Goal: Task Accomplishment & Management: Manage account settings

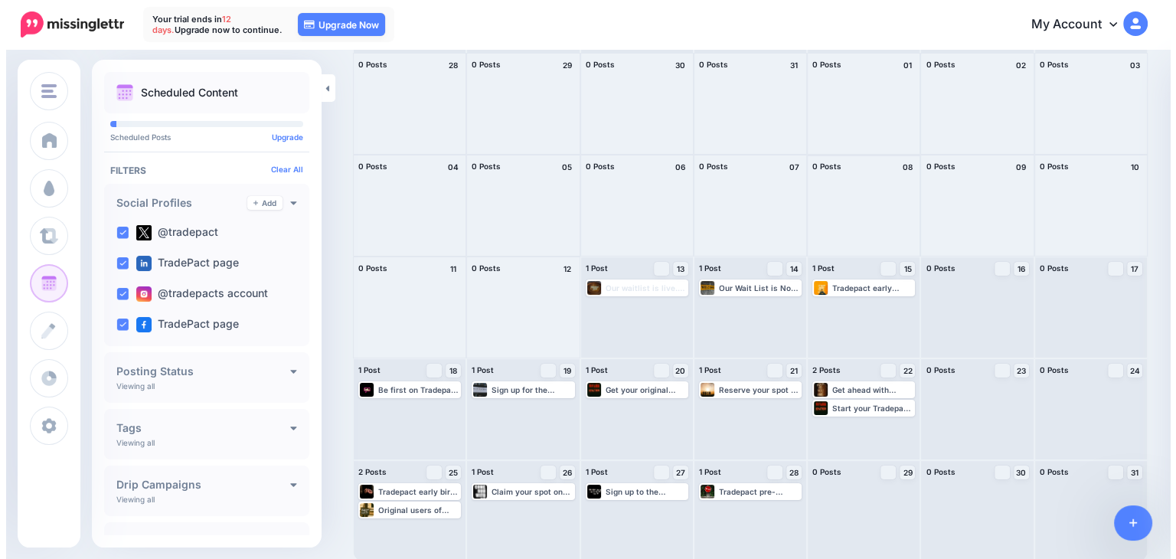
scroll to position [114, 0]
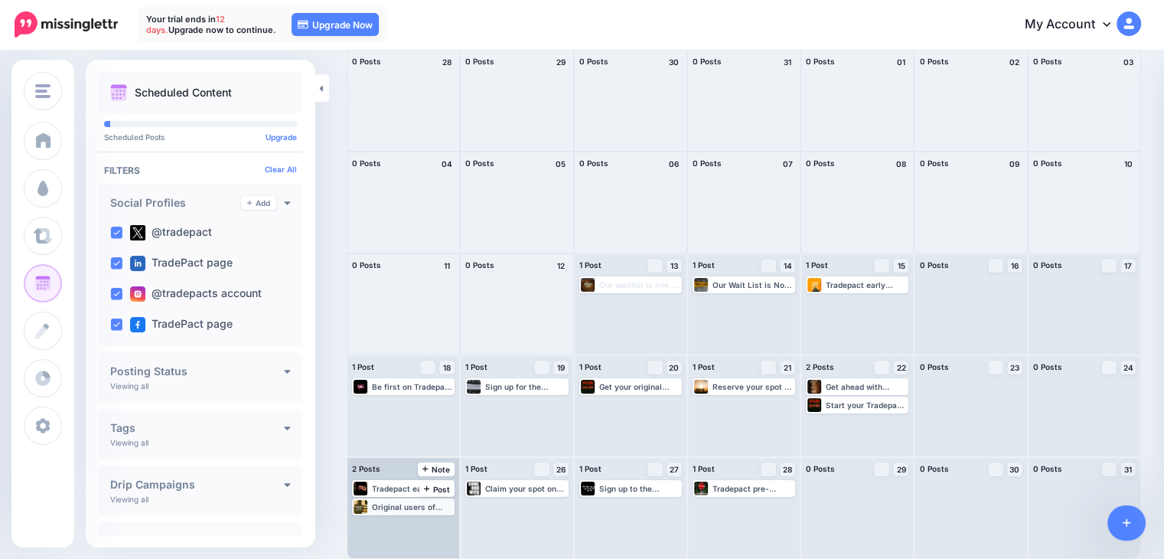
click at [406, 510] on div "Original users of Tradepact get exclusive rewards—join the waitlist and be part…" at bounding box center [412, 506] width 81 height 9
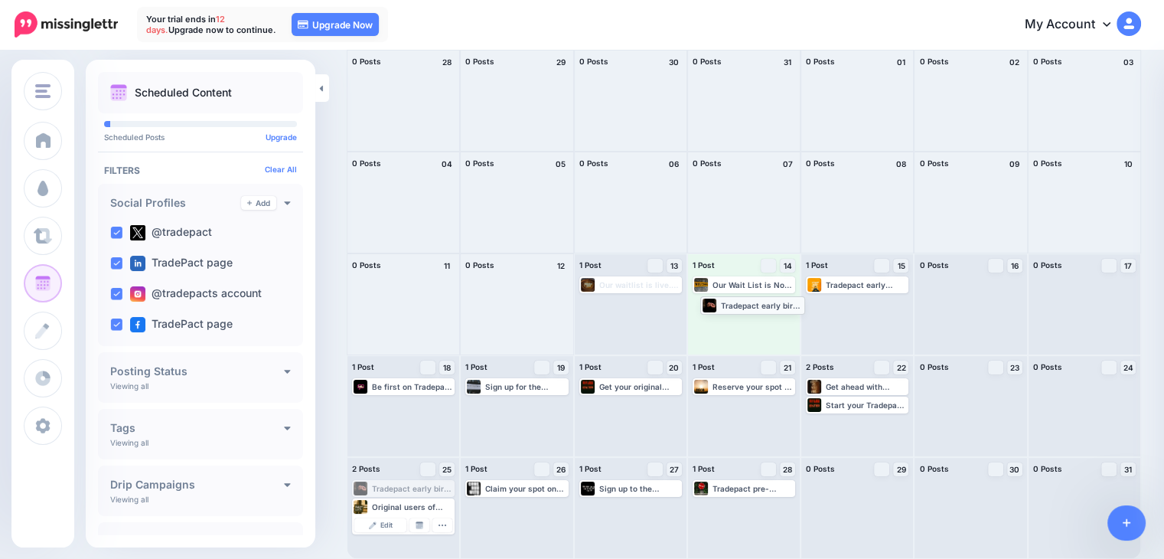
drag, startPoint x: 401, startPoint y: 486, endPoint x: 749, endPoint y: 302, distance: 393.7
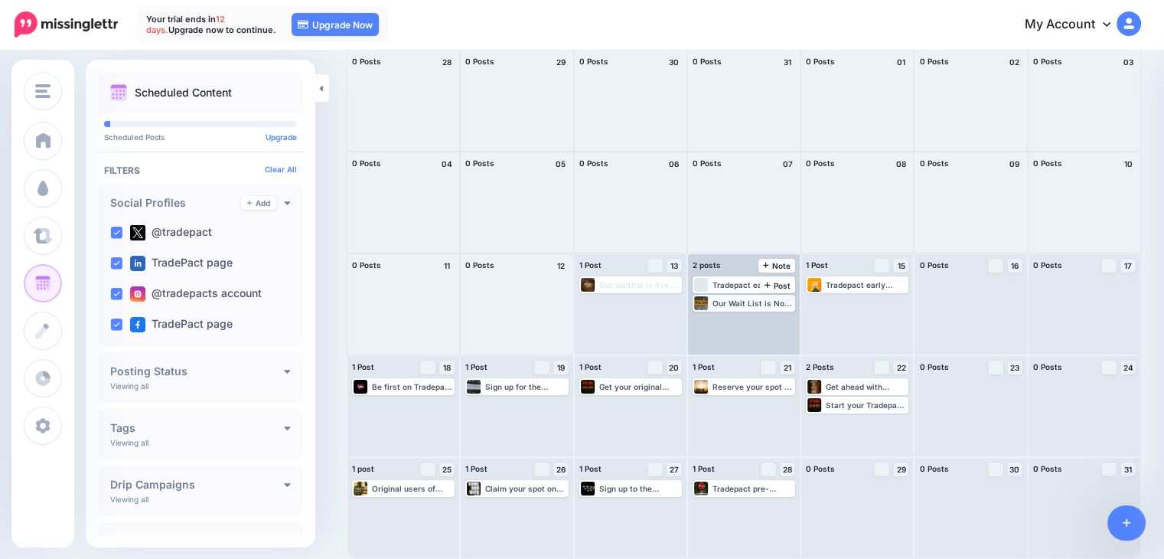
click at [765, 304] on div "Our Wait List is Now Open. We Can't Wait to Launch! Whether You're A Business o…" at bounding box center [753, 302] width 81 height 9
click at [794, 305] on div "Our Wait List is Now Open. We Can't Wait to Launch! Whether You're A Business o…" at bounding box center [753, 302] width 81 height 9
click at [788, 325] on icon "button" at bounding box center [782, 321] width 9 height 9
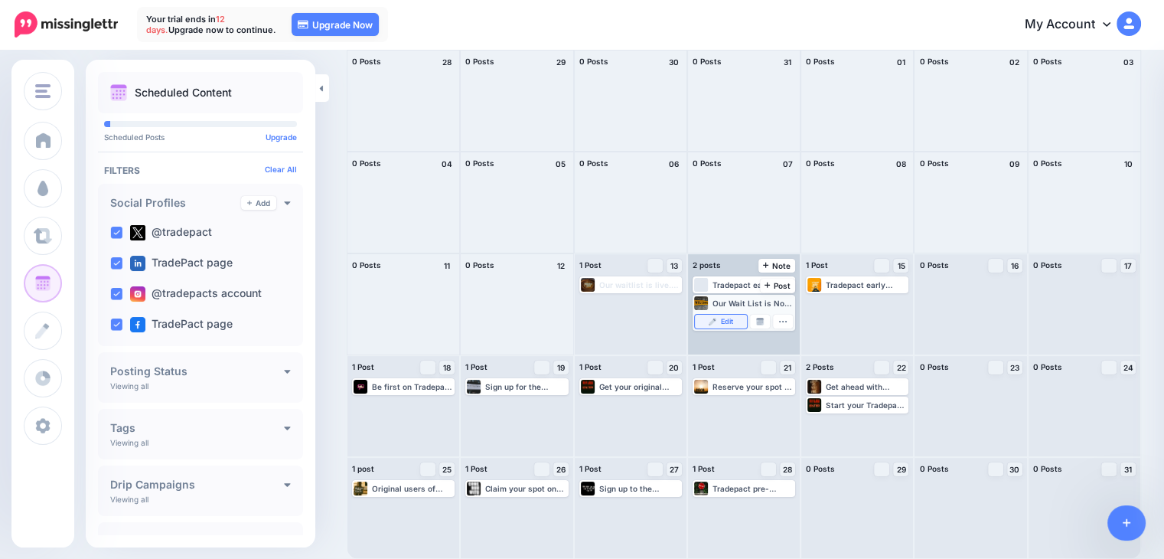
click at [739, 322] on link "Edit" at bounding box center [721, 322] width 52 height 14
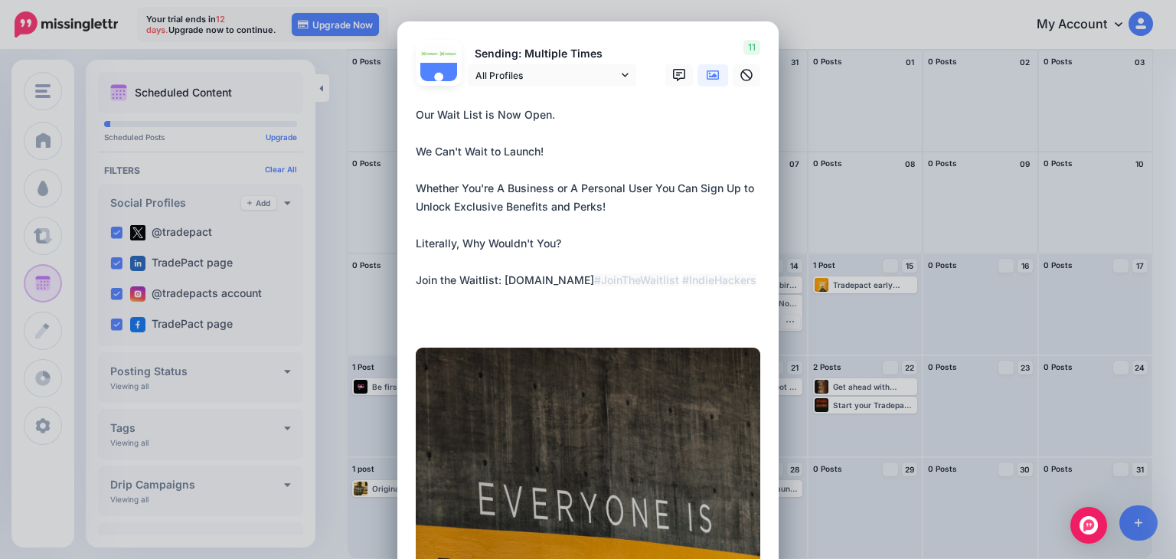
drag, startPoint x: 426, startPoint y: 111, endPoint x: 387, endPoint y: 114, distance: 39.9
click at [387, 114] on div "Edit Post Loading Sending: Multiple Times [DATE] 18:00" at bounding box center [588, 279] width 1176 height 559
drag, startPoint x: 519, startPoint y: 115, endPoint x: 545, endPoint y: 114, distance: 26.0
click at [545, 114] on textarea "**********" at bounding box center [592, 216] width 352 height 220
click at [594, 124] on textarea "**********" at bounding box center [592, 216] width 352 height 220
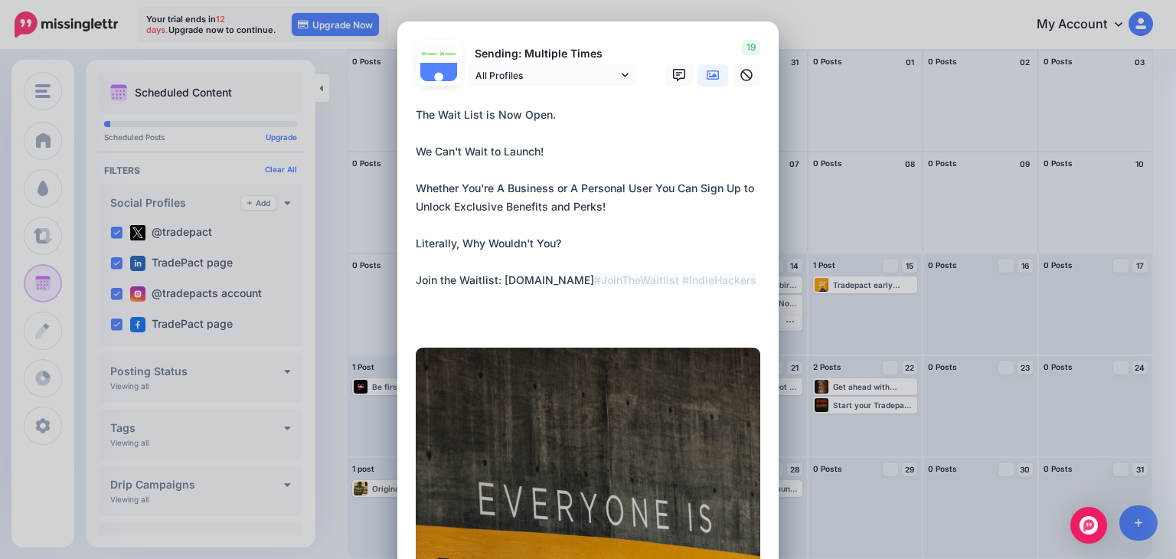
click at [496, 114] on textarea "**********" at bounding box center [592, 216] width 352 height 220
click at [551, 123] on textarea "**********" at bounding box center [592, 216] width 352 height 220
click at [550, 101] on div at bounding box center [588, 95] width 344 height 19
click at [554, 109] on textarea "**********" at bounding box center [592, 216] width 352 height 220
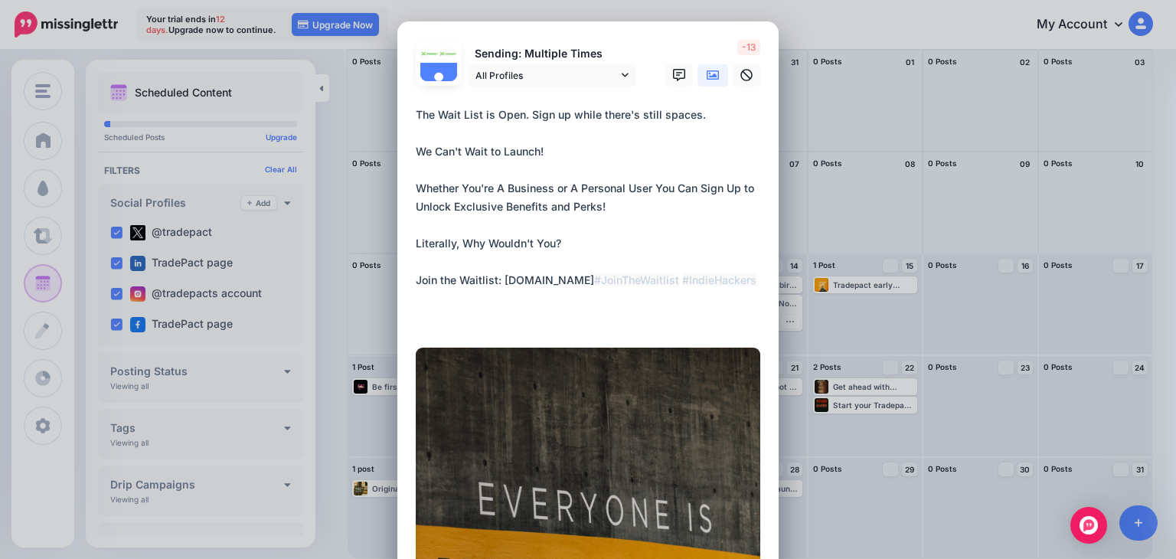
drag, startPoint x: 562, startPoint y: 203, endPoint x: 501, endPoint y: 201, distance: 61.2
click at [501, 201] on textarea "**********" at bounding box center [592, 216] width 352 height 220
click at [607, 228] on textarea "**********" at bounding box center [592, 216] width 352 height 220
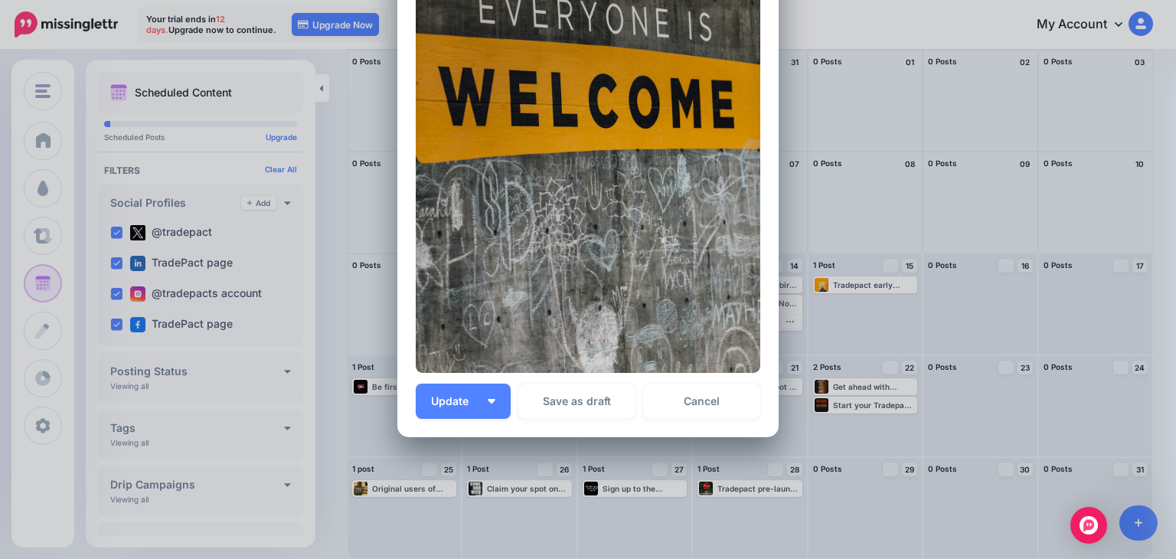
scroll to position [536, 0]
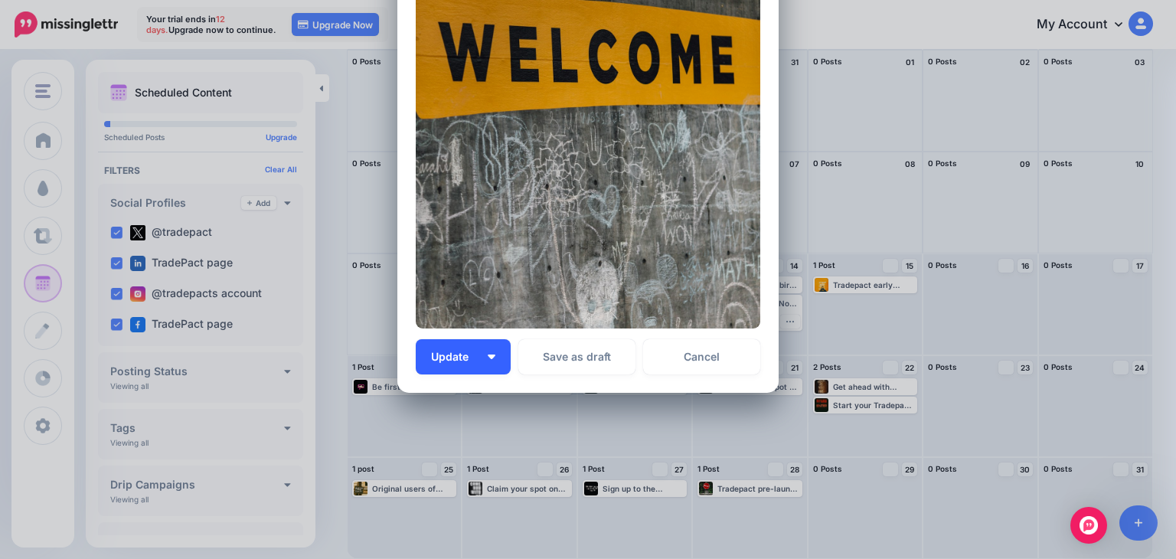
type textarea "**********"
click at [478, 355] on button "Update" at bounding box center [463, 356] width 95 height 35
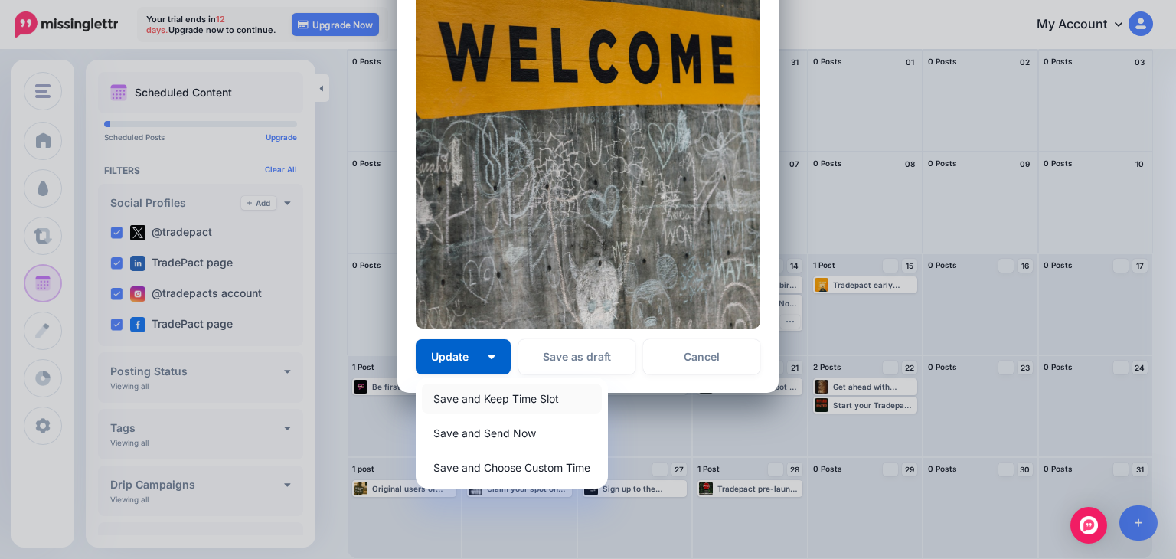
click at [493, 403] on link "Save and Keep Time Slot" at bounding box center [512, 398] width 180 height 30
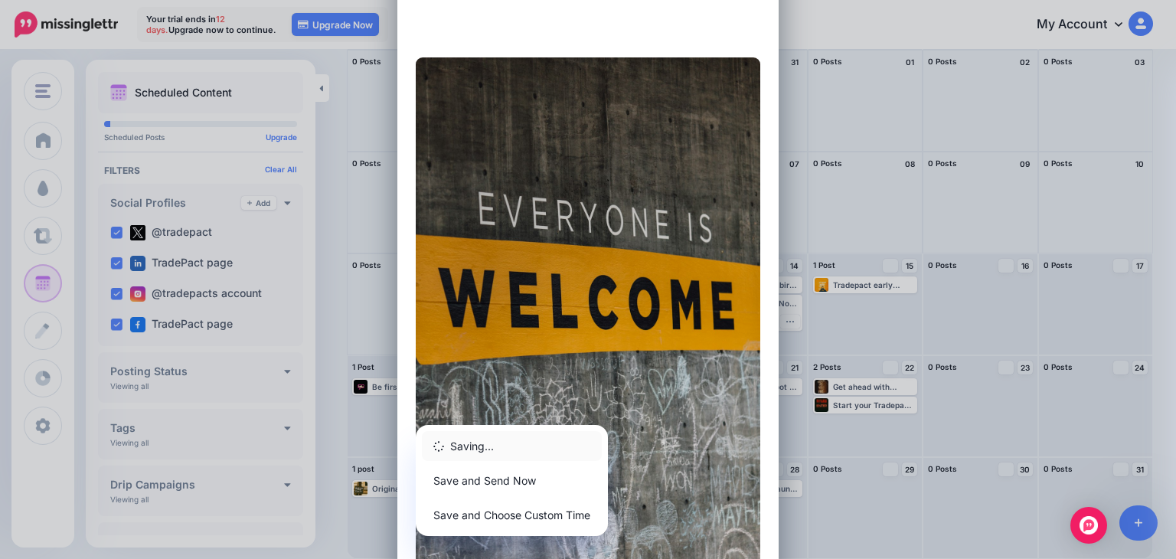
scroll to position [383, 0]
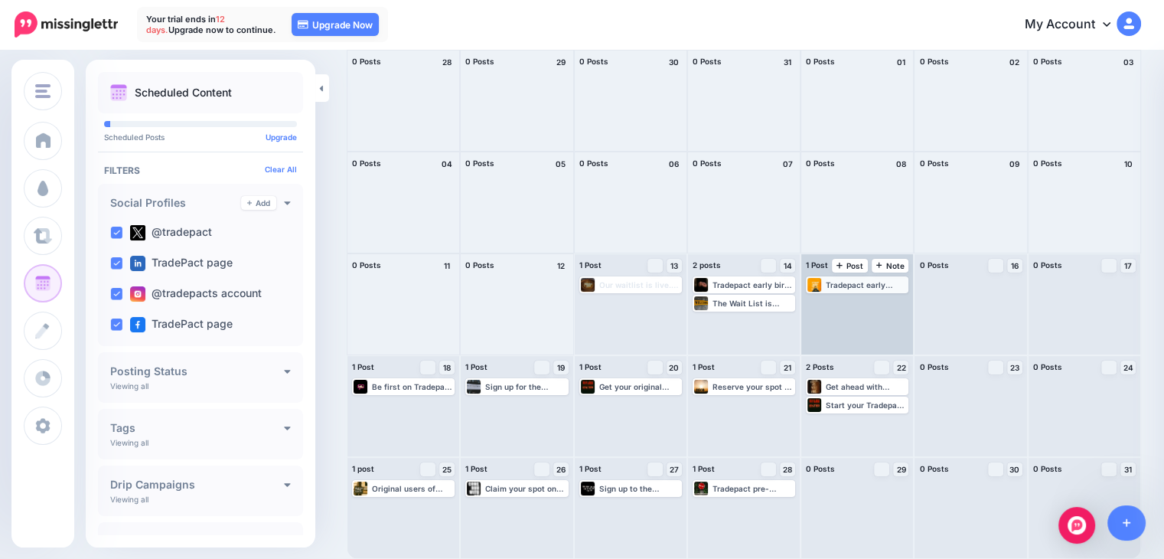
click at [874, 282] on div "Tradepact early access comes with exclusive perks: lifetime free use for busine…" at bounding box center [866, 284] width 81 height 9
click at [854, 302] on link "Edit" at bounding box center [834, 303] width 52 height 14
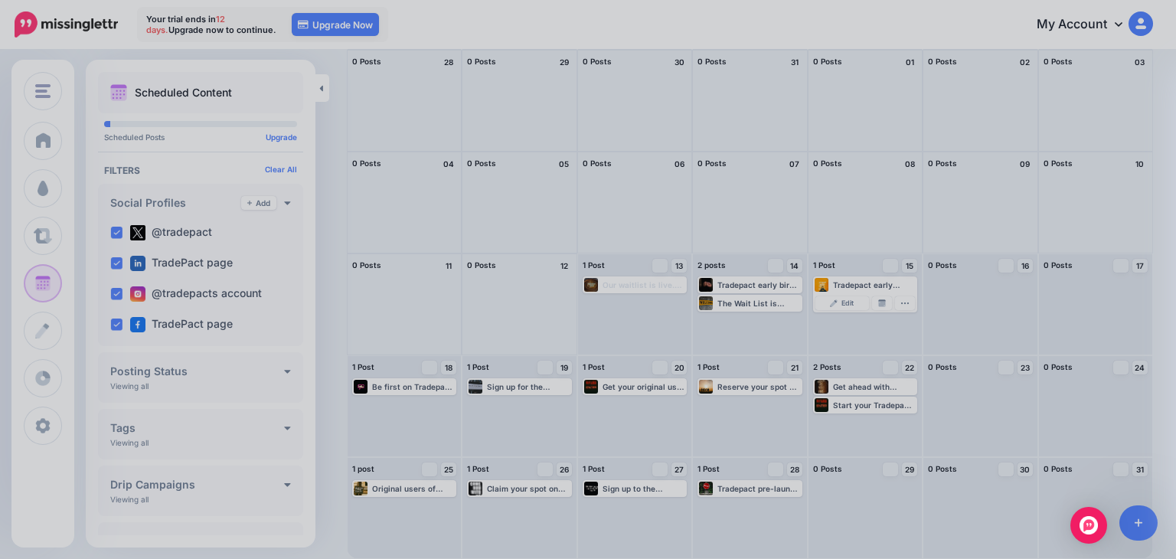
scroll to position [0, 0]
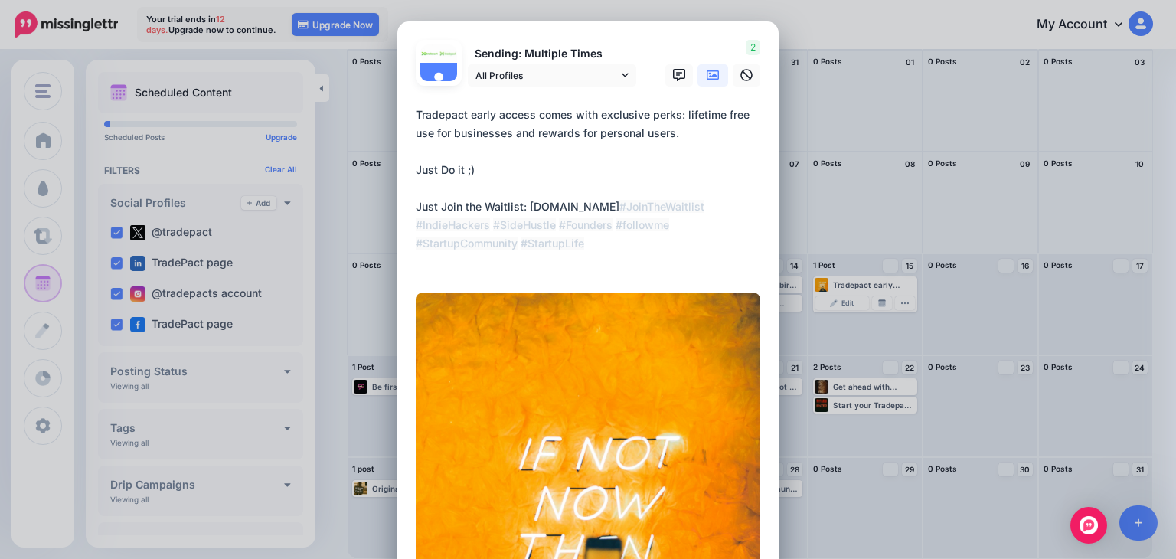
click at [846, 325] on div "Edit Post Loading Sending: Multiple Times [DATE] 18:00" at bounding box center [588, 279] width 1176 height 559
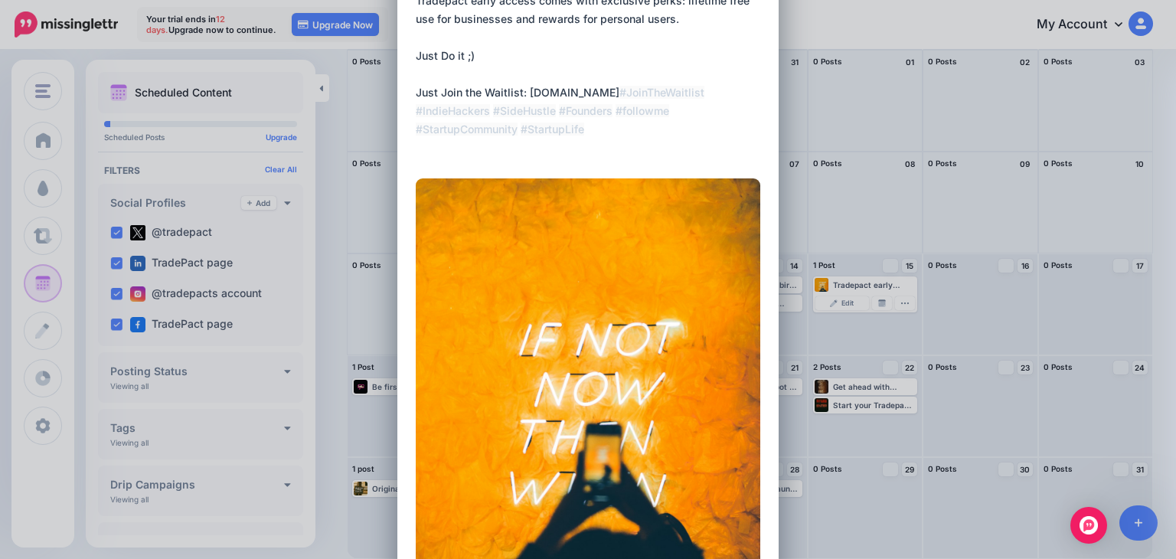
scroll to position [383, 0]
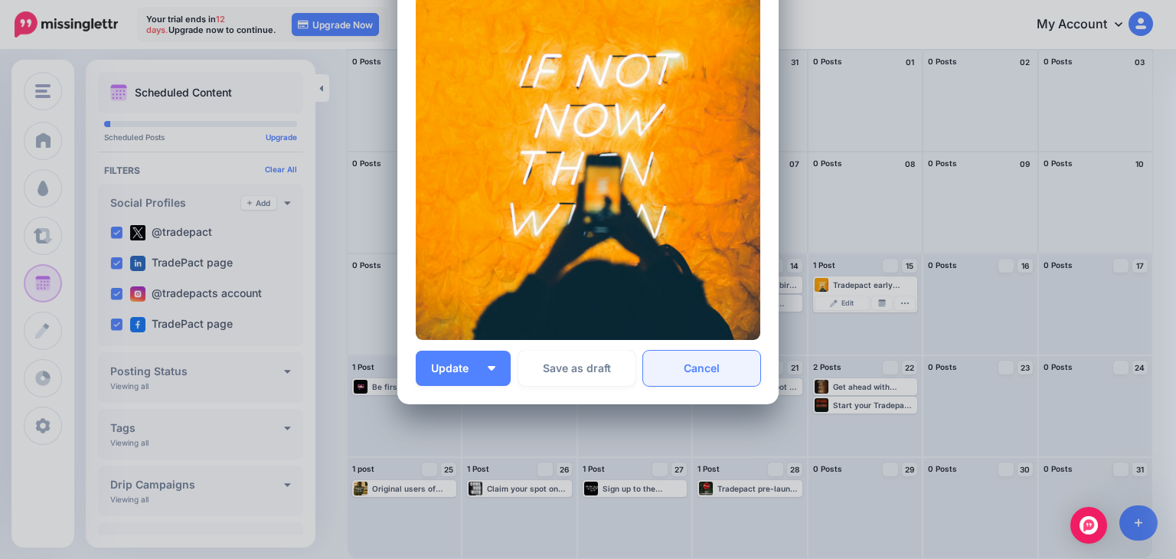
click at [700, 365] on link "Cancel" at bounding box center [701, 368] width 117 height 35
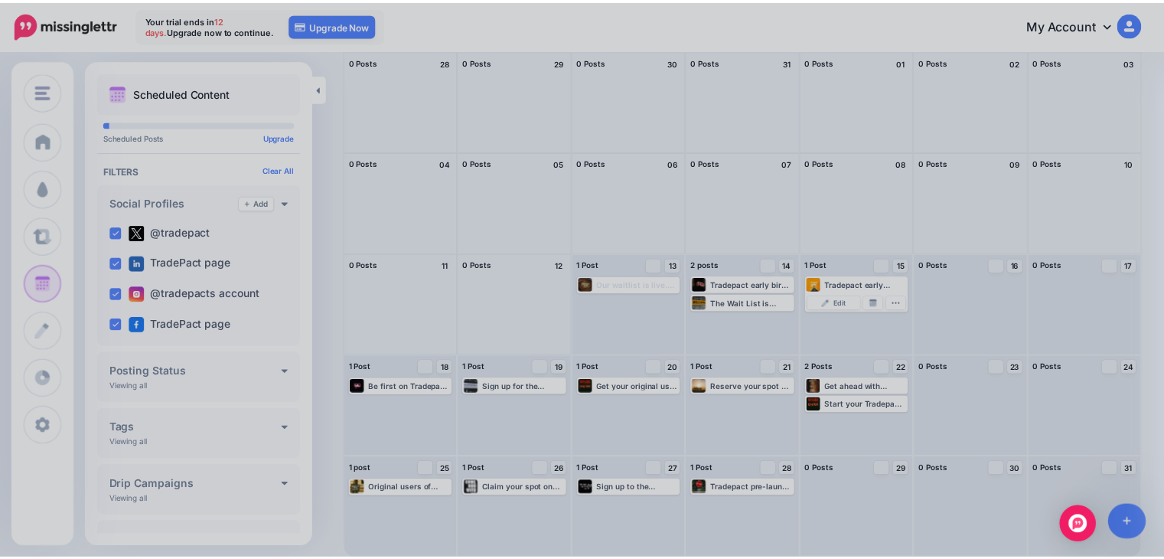
scroll to position [0, 0]
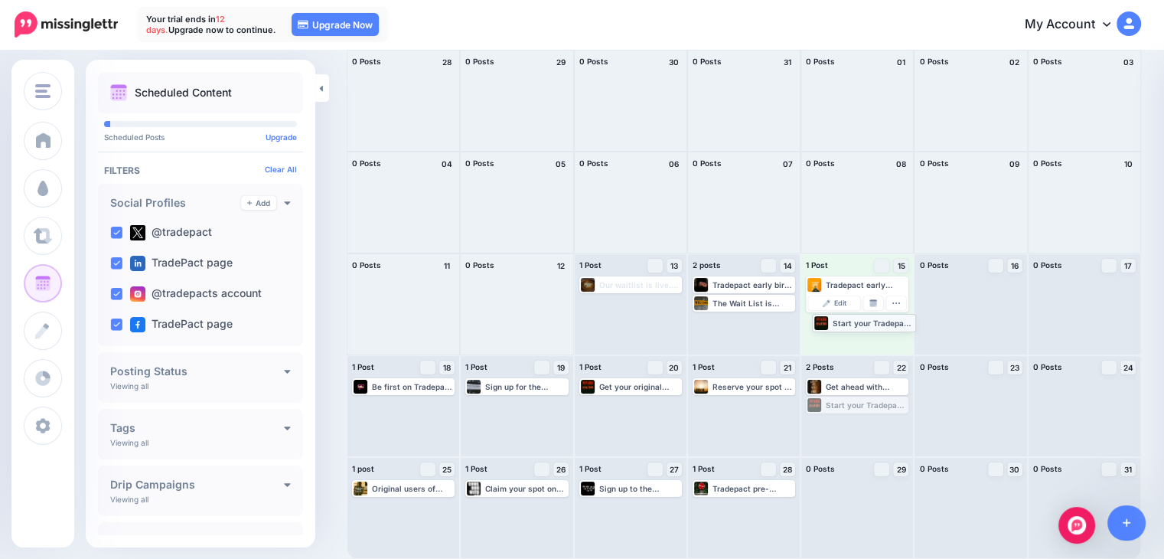
drag, startPoint x: 866, startPoint y: 409, endPoint x: 866, endPoint y: 326, distance: 82.7
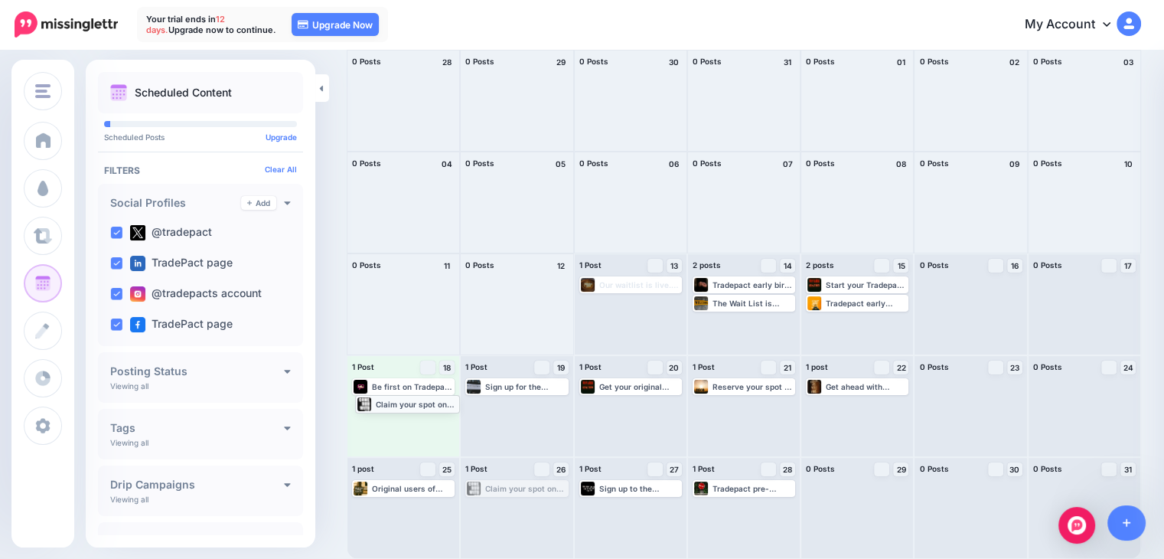
drag, startPoint x: 504, startPoint y: 489, endPoint x: 392, endPoint y: 405, distance: 139.9
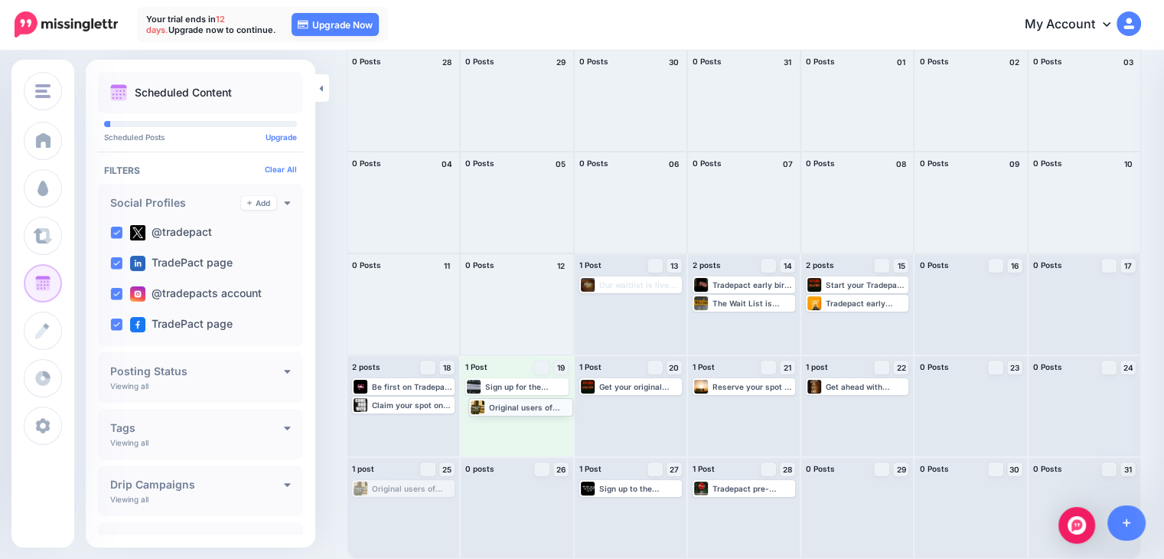
drag, startPoint x: 413, startPoint y: 491, endPoint x: 530, endPoint y: 409, distance: 142.3
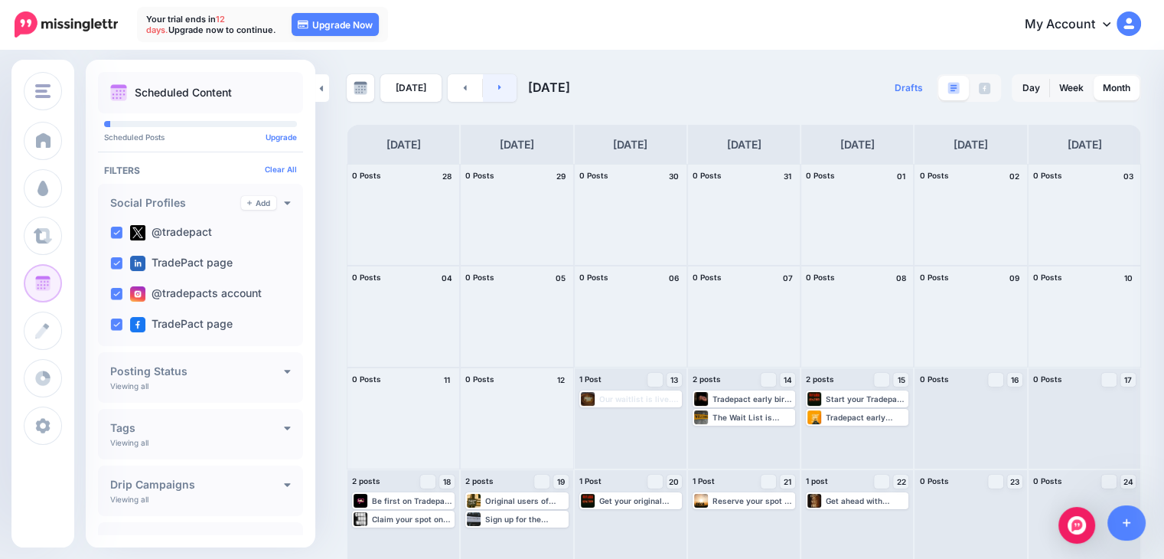
click at [499, 96] on link at bounding box center [500, 88] width 34 height 28
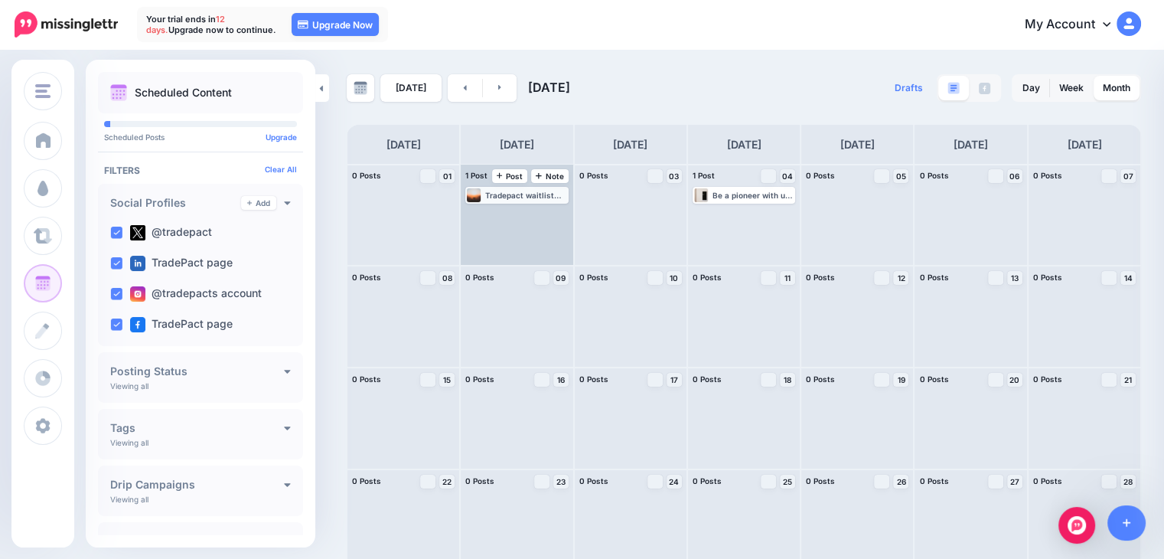
click at [522, 199] on div "Tradepact waitlist members enjoy lifetime free use for businesses and free star…" at bounding box center [525, 195] width 81 height 9
click at [532, 214] on link "Manage Dates" at bounding box center [534, 214] width 20 height 14
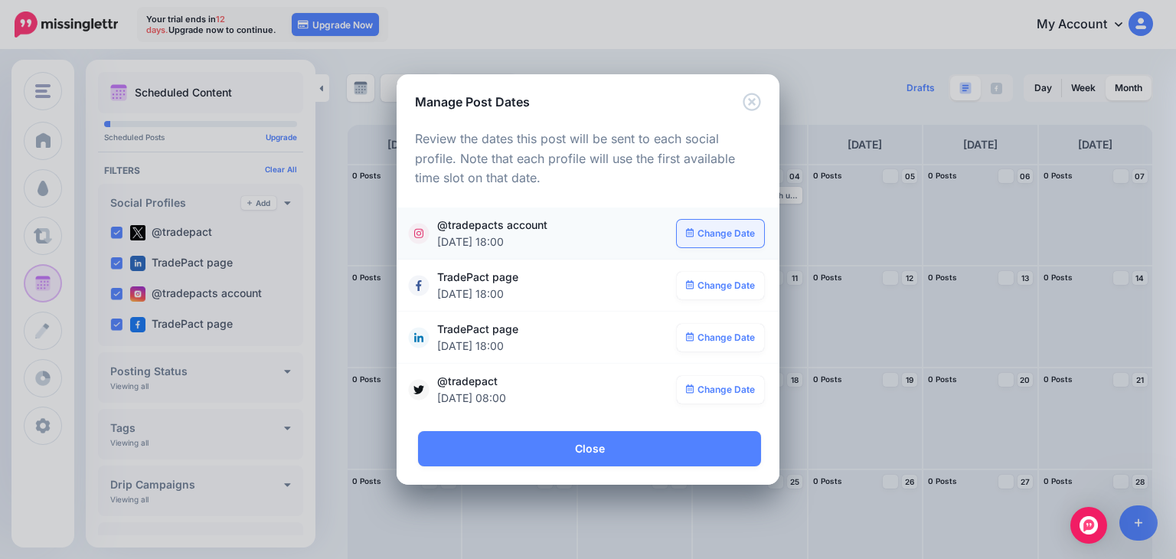
click at [716, 233] on link "Change Date" at bounding box center [721, 234] width 88 height 28
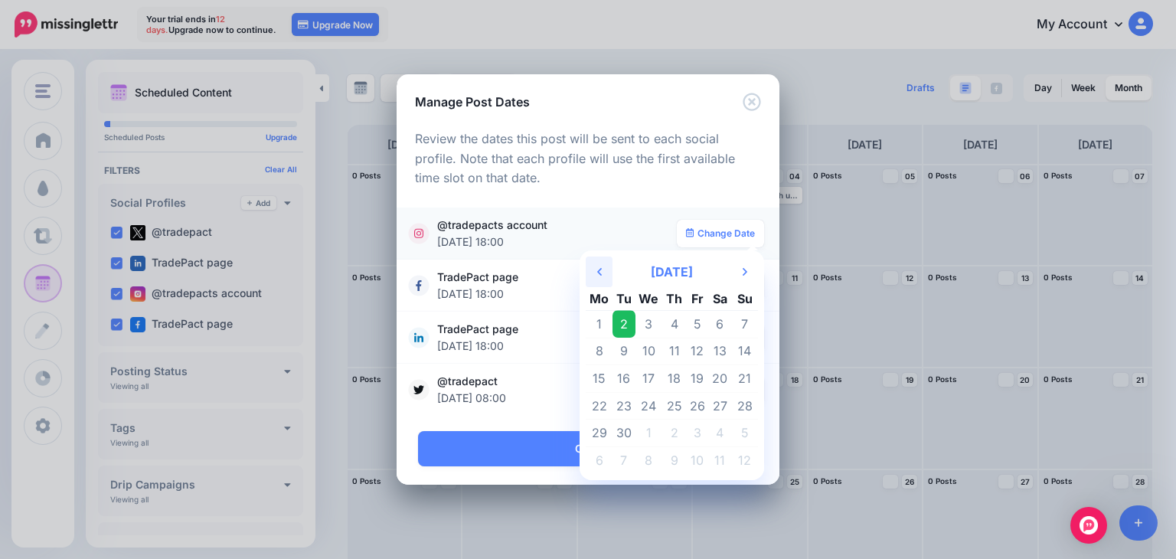
click at [594, 273] on th "Previous Month" at bounding box center [599, 271] width 27 height 31
click at [603, 434] on td "25" at bounding box center [599, 433] width 27 height 28
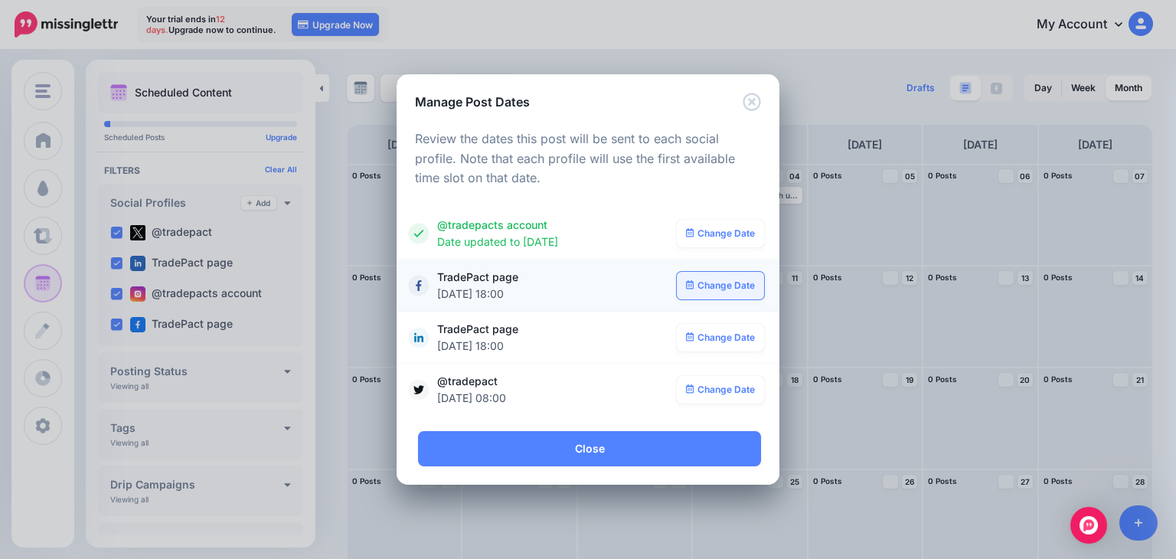
click at [703, 286] on link "Change Date" at bounding box center [721, 286] width 88 height 28
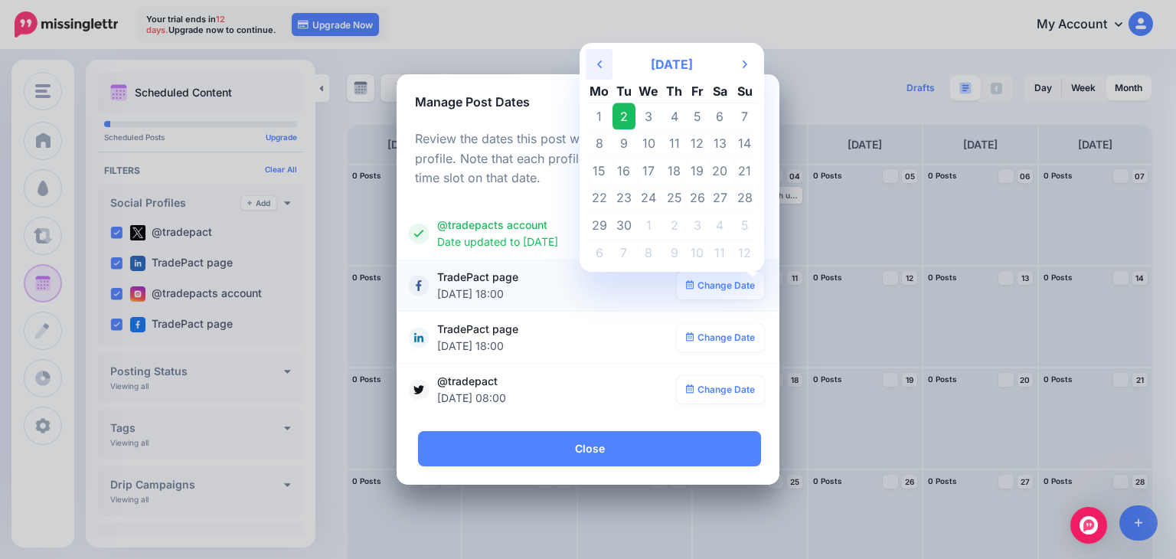
click at [600, 70] on icon "Previous Month" at bounding box center [599, 64] width 5 height 12
click at [605, 224] on td "25" at bounding box center [599, 226] width 27 height 28
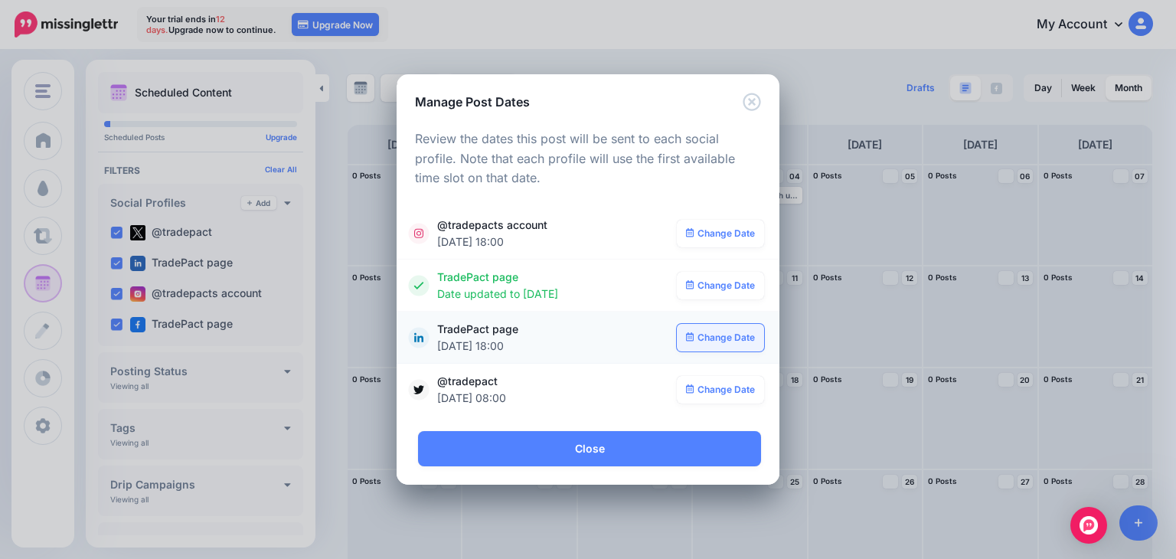
click at [701, 341] on link "Change Date" at bounding box center [721, 338] width 88 height 28
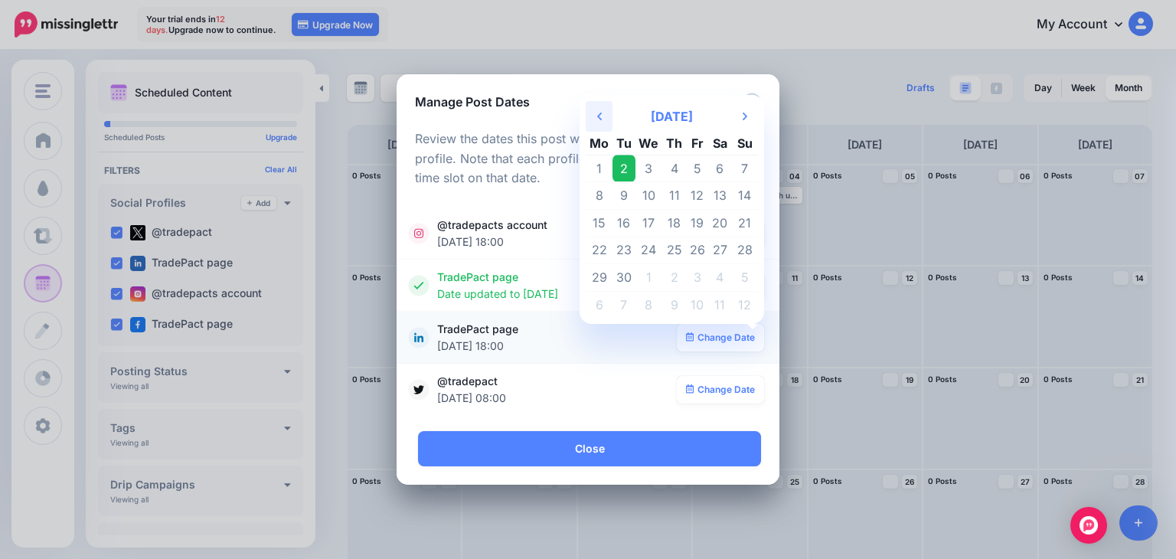
click at [600, 116] on icon at bounding box center [599, 117] width 5 height 8
click at [597, 273] on td "25" at bounding box center [599, 278] width 27 height 28
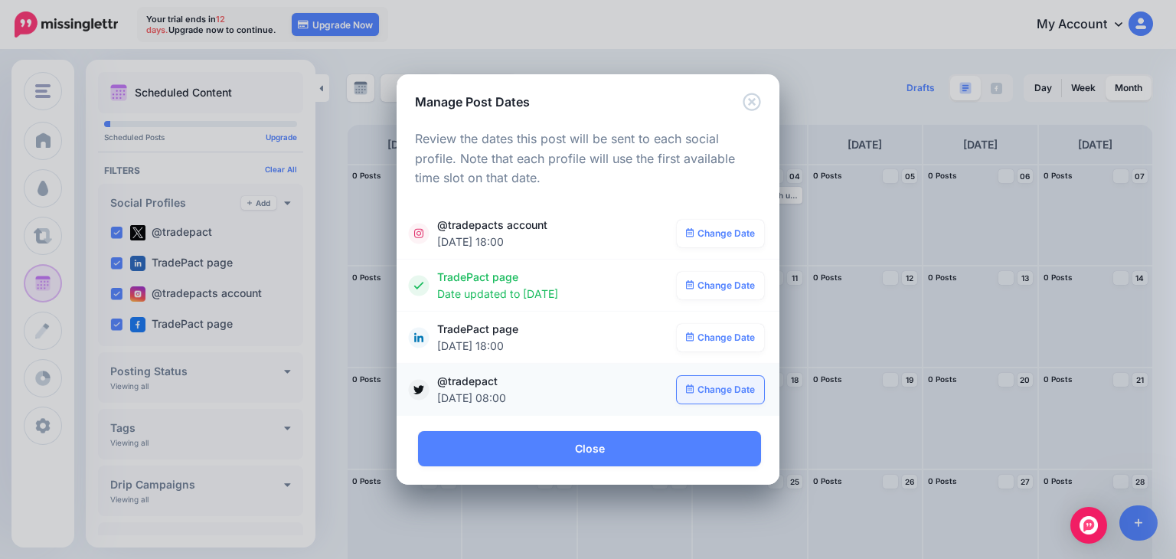
click at [709, 384] on link "Change Date" at bounding box center [721, 390] width 88 height 28
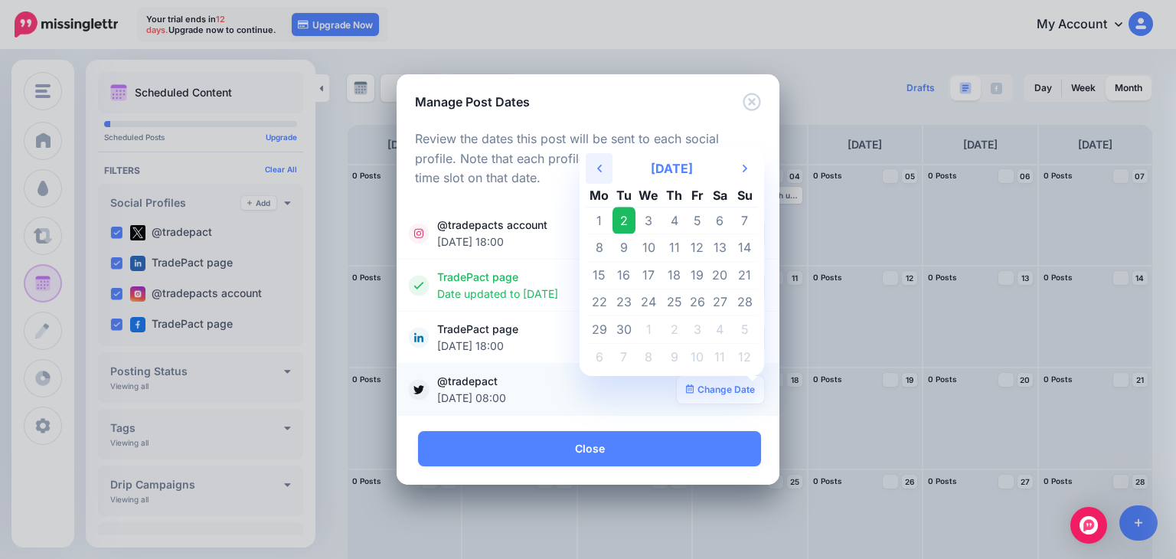
click at [602, 163] on icon "Previous Month" at bounding box center [599, 168] width 5 height 12
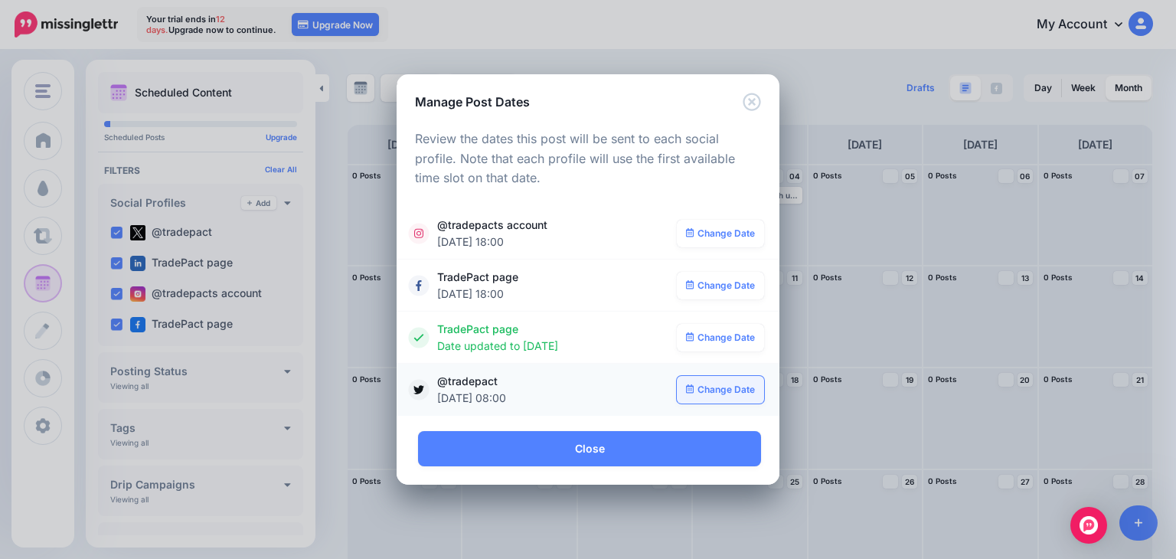
click at [697, 384] on link "Change Date" at bounding box center [721, 390] width 88 height 28
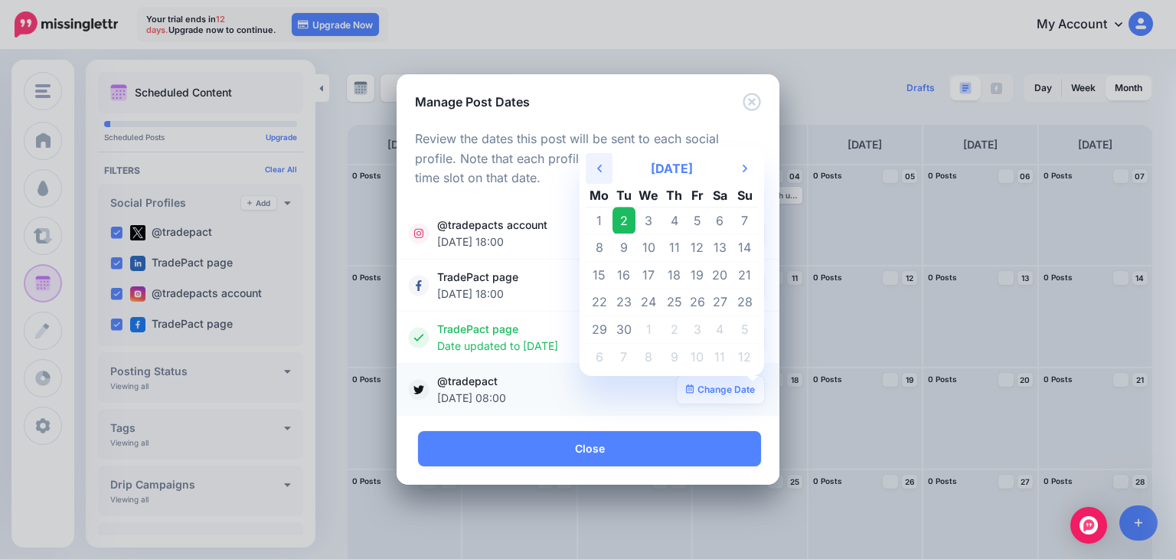
click at [599, 172] on icon "Previous Month" at bounding box center [599, 168] width 5 height 12
click at [602, 332] on td "25" at bounding box center [599, 330] width 27 height 28
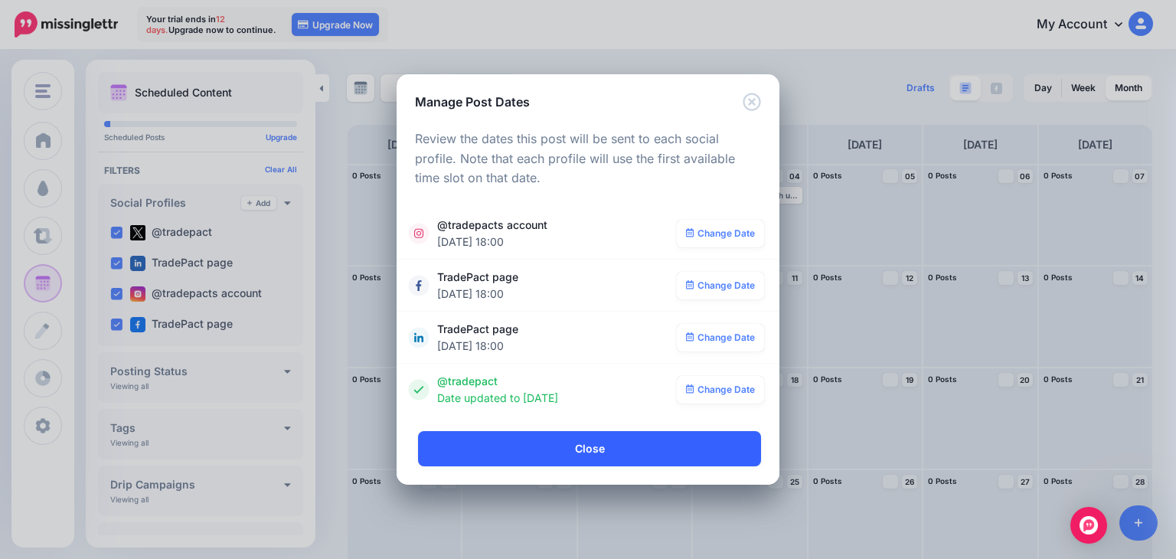
click at [606, 442] on link "Close" at bounding box center [589, 448] width 343 height 35
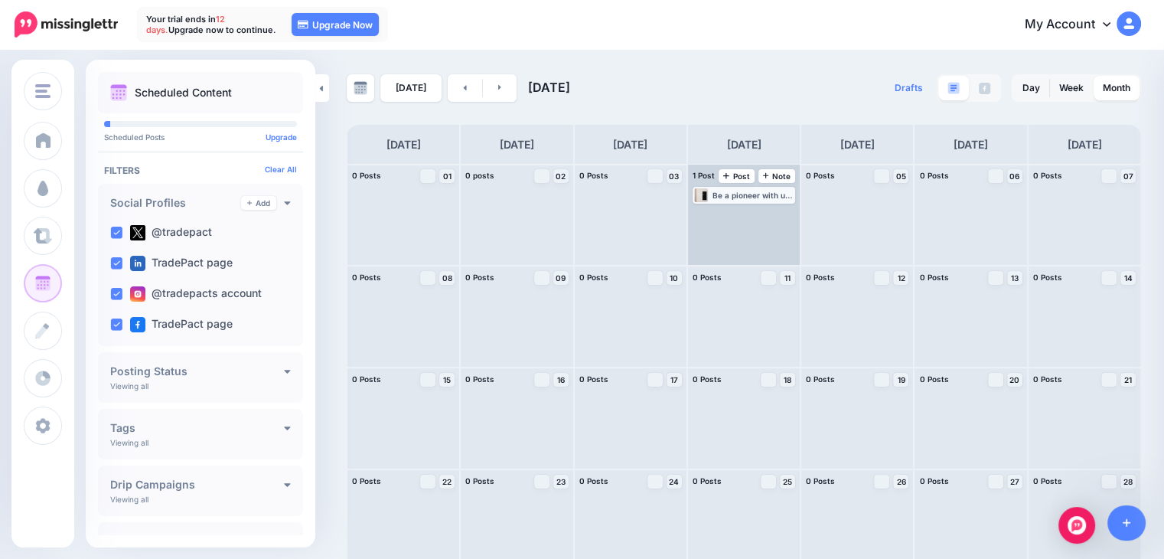
click at [732, 194] on div "Be a pioneer with us on Tradepact—join the waitlist, claim your original badge,…" at bounding box center [753, 195] width 81 height 9
click at [764, 215] on img at bounding box center [760, 214] width 8 height 8
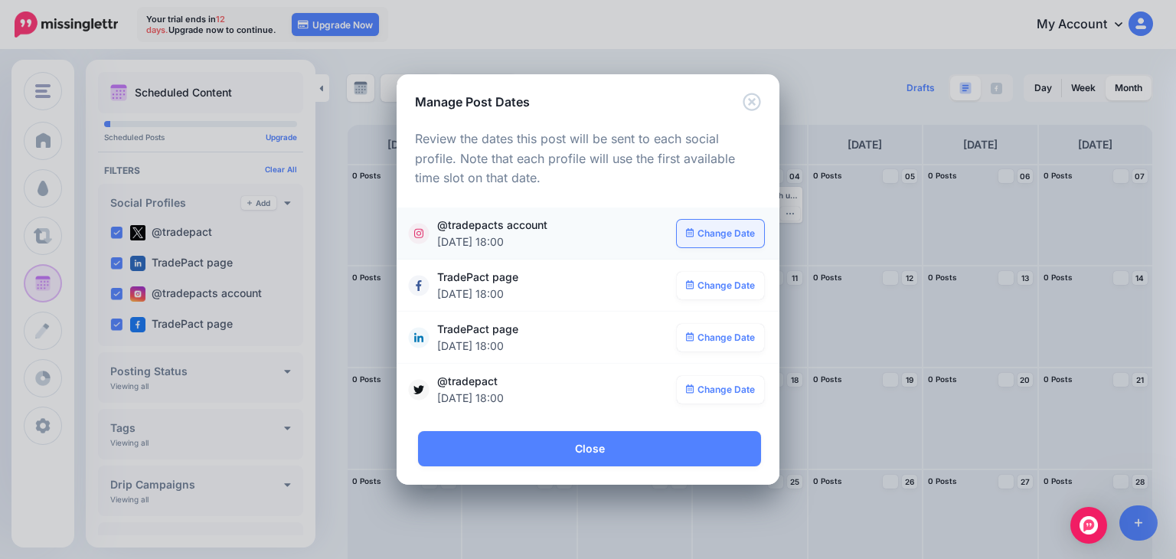
click at [700, 228] on link "Change Date" at bounding box center [721, 234] width 88 height 28
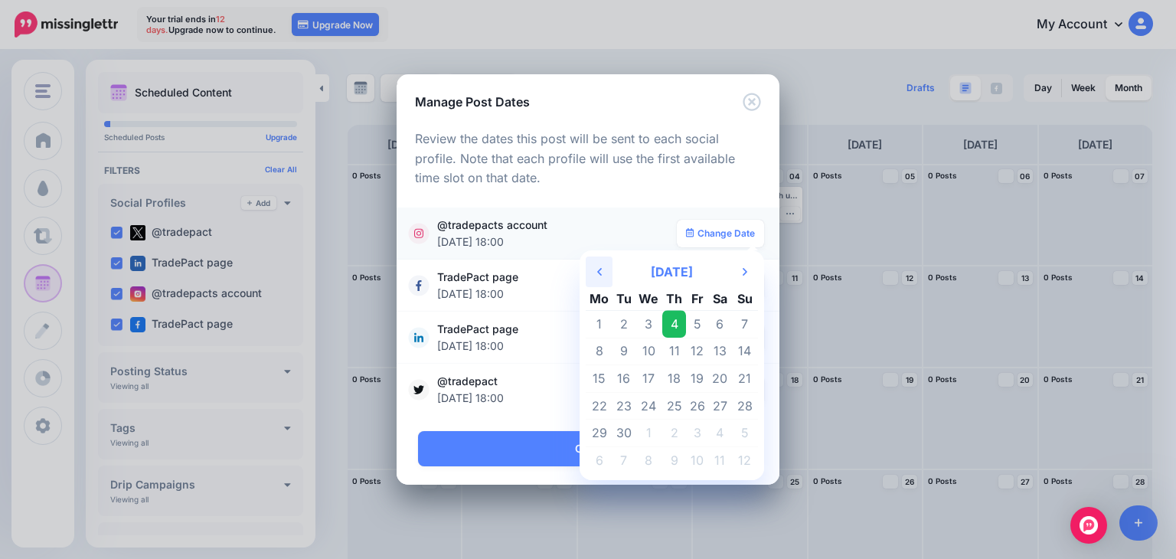
click at [602, 263] on th "Previous Month" at bounding box center [599, 271] width 27 height 31
click at [625, 435] on td "26" at bounding box center [623, 433] width 23 height 28
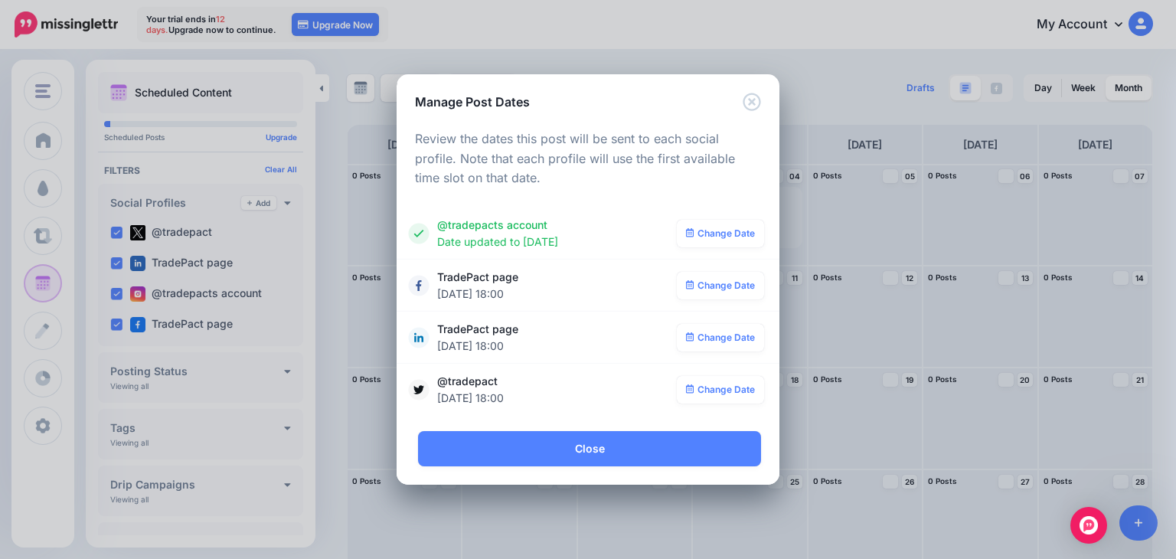
click at [698, 287] on link "Change Date" at bounding box center [721, 286] width 88 height 28
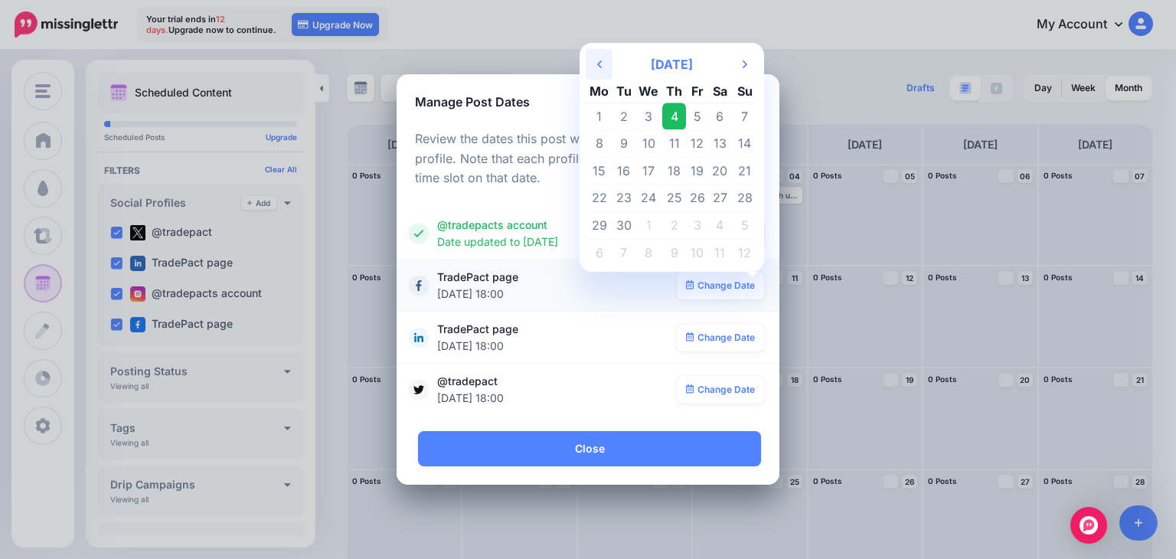
click at [605, 69] on th "Previous Month" at bounding box center [599, 64] width 27 height 31
click at [628, 226] on td "26" at bounding box center [623, 226] width 23 height 28
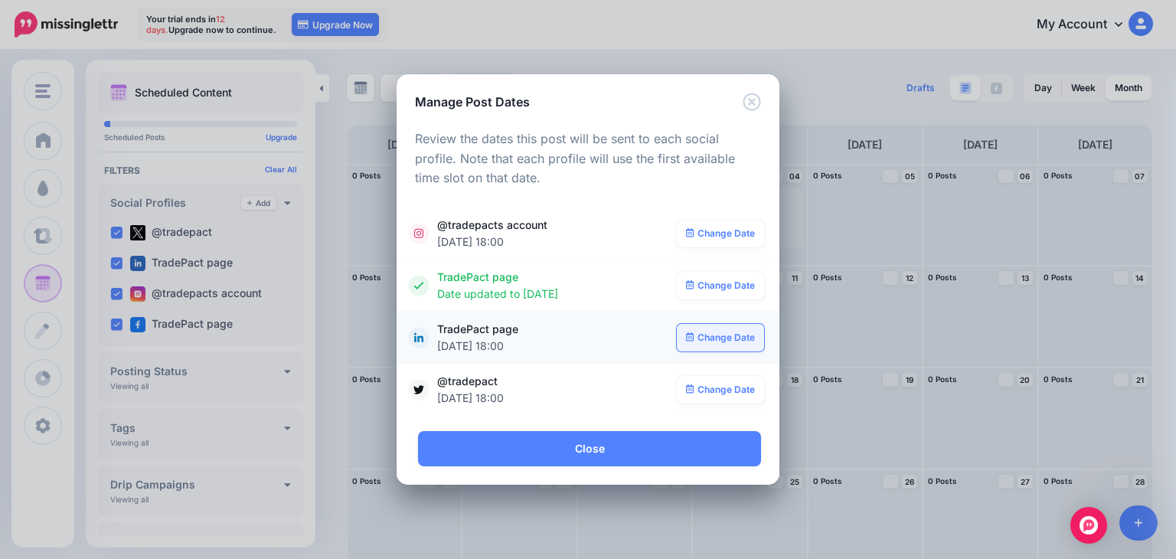
click at [729, 341] on link "Change Date" at bounding box center [721, 338] width 88 height 28
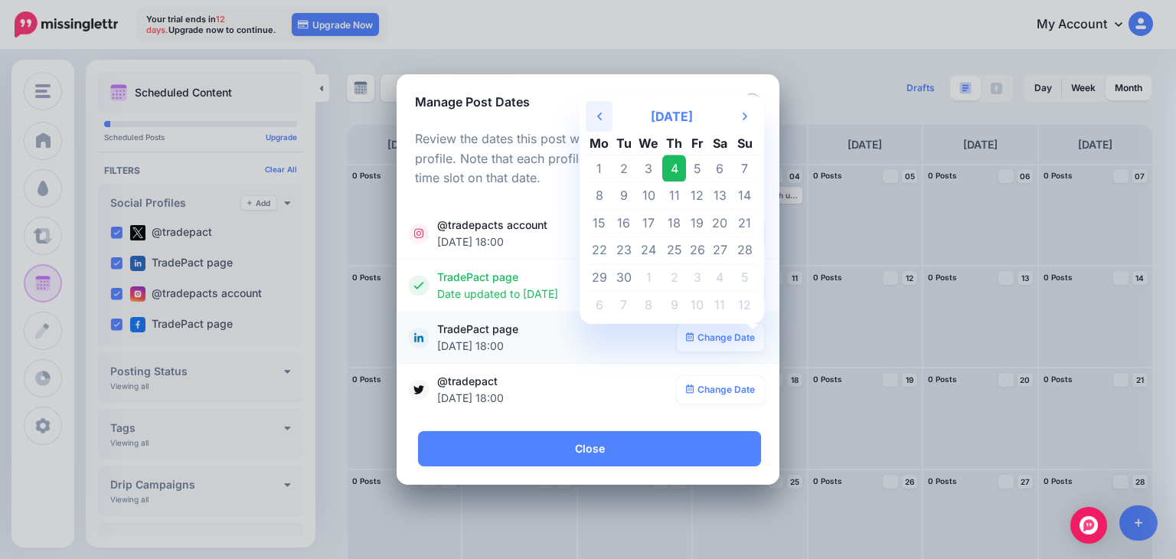
click at [611, 115] on th "Previous Month" at bounding box center [599, 116] width 27 height 31
click at [618, 275] on td "26" at bounding box center [623, 278] width 23 height 28
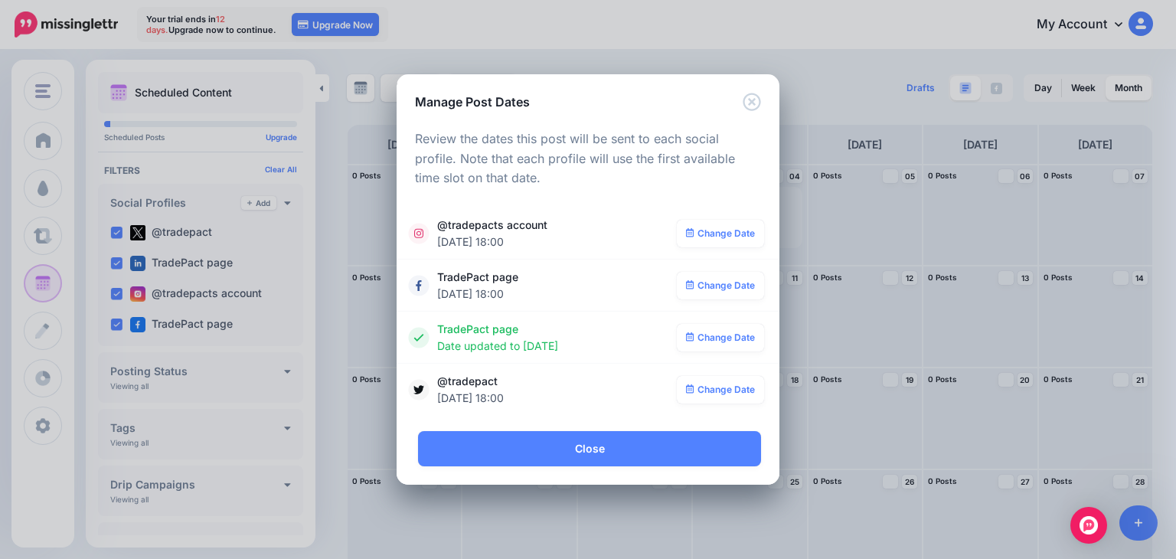
click at [713, 391] on link "Change Date" at bounding box center [721, 390] width 88 height 28
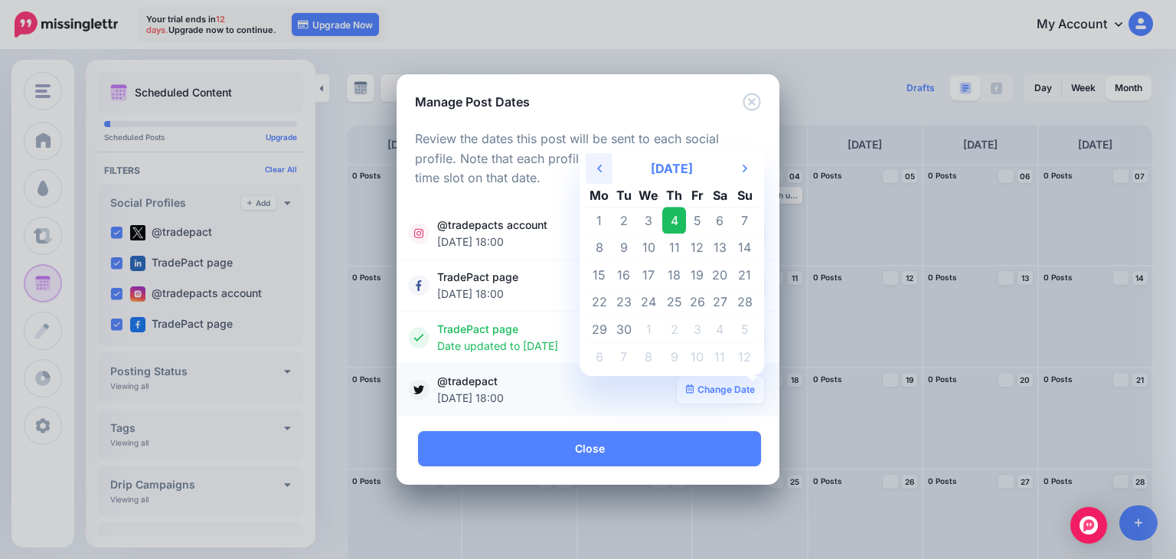
click at [606, 166] on th "Previous Month" at bounding box center [599, 168] width 27 height 31
click at [628, 329] on td "26" at bounding box center [623, 330] width 23 height 28
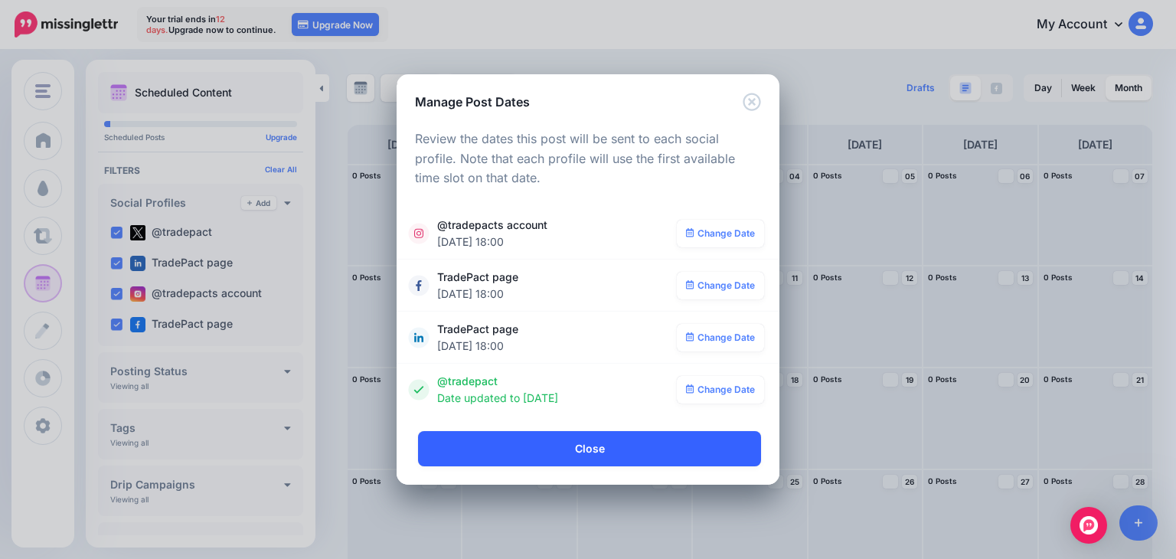
click at [682, 445] on link "Close" at bounding box center [589, 448] width 343 height 35
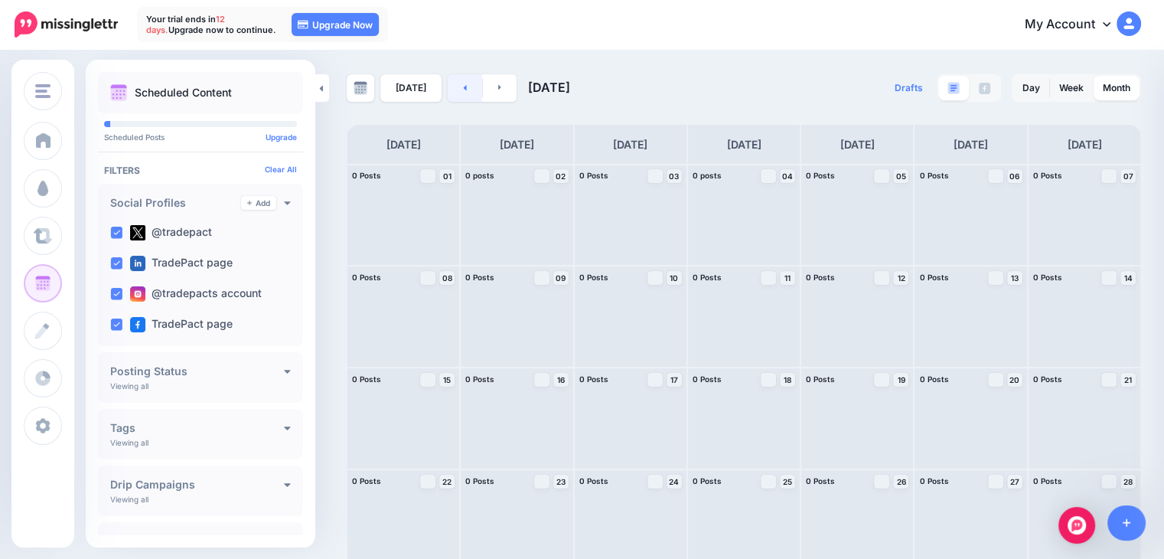
click at [454, 84] on link at bounding box center [465, 88] width 34 height 28
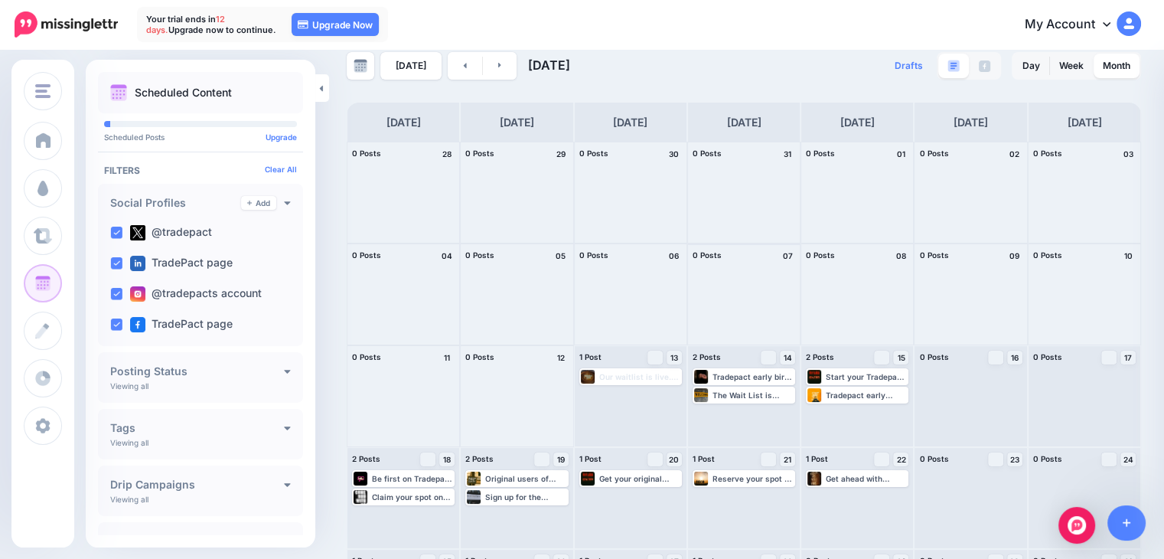
scroll to position [114, 0]
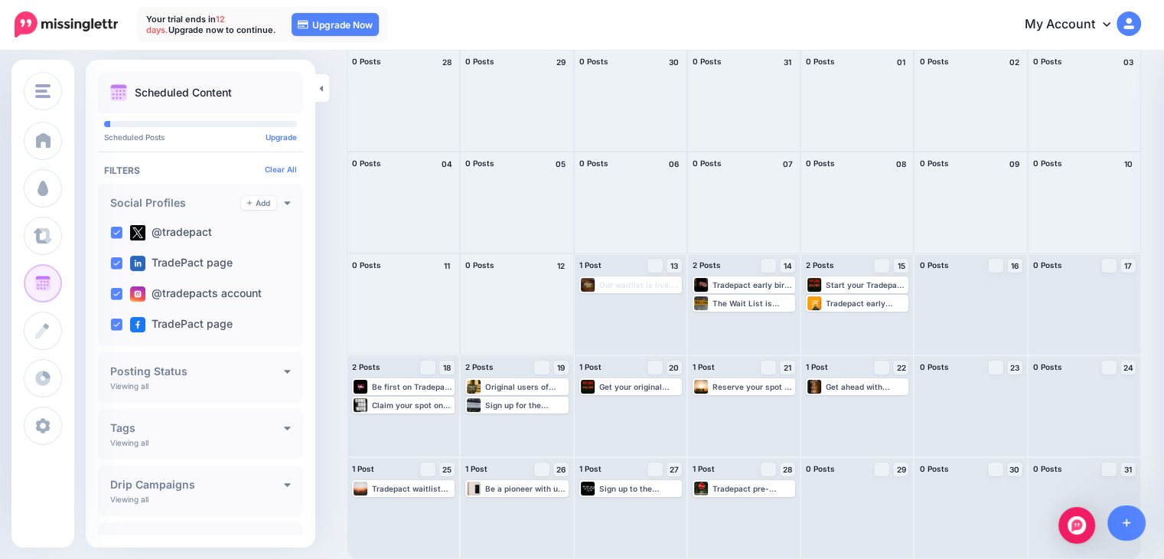
click at [246, 424] on h4 "Tags" at bounding box center [197, 427] width 174 height 11
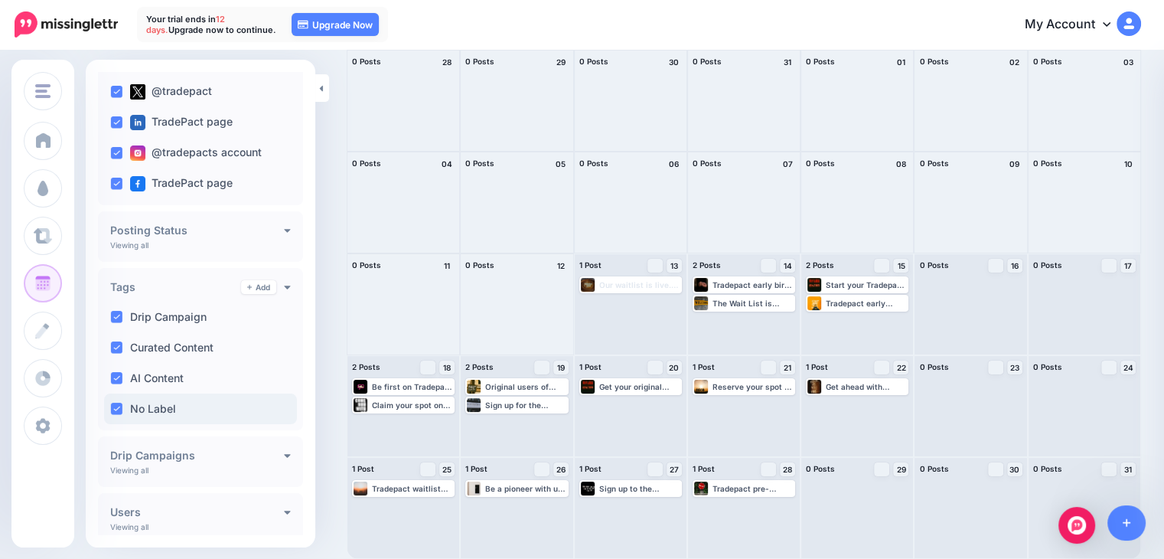
scroll to position [153, 0]
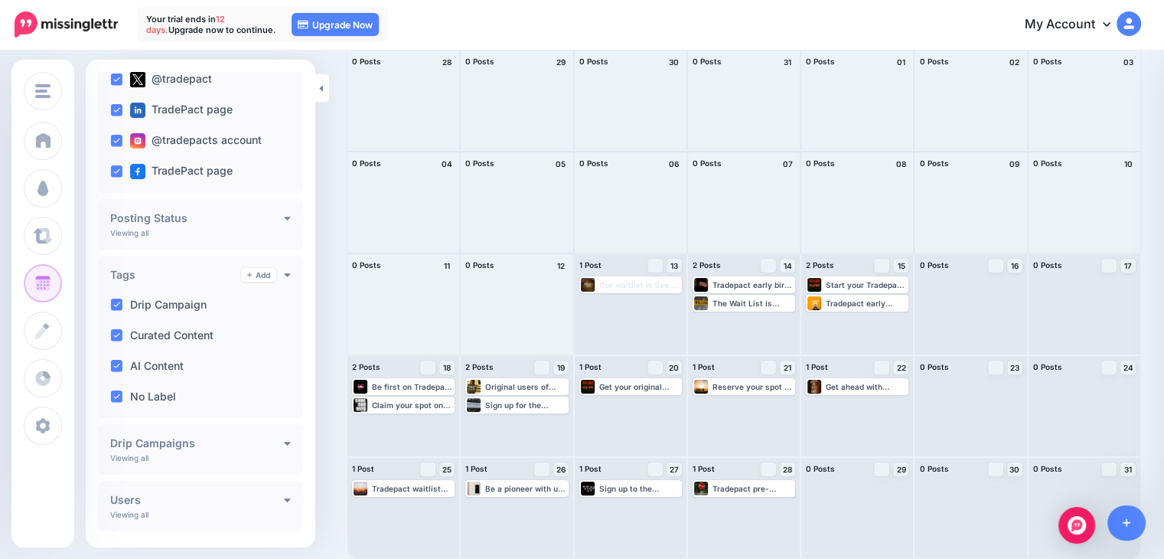
click at [288, 270] on div "Tags Add Viewing all Drip Campaign Curated Content AI Content No Label" at bounding box center [200, 337] width 205 height 162
click at [285, 276] on div "Tags Add Viewing all Drip Campaign Curated Content AI Content No Label" at bounding box center [200, 337] width 205 height 162
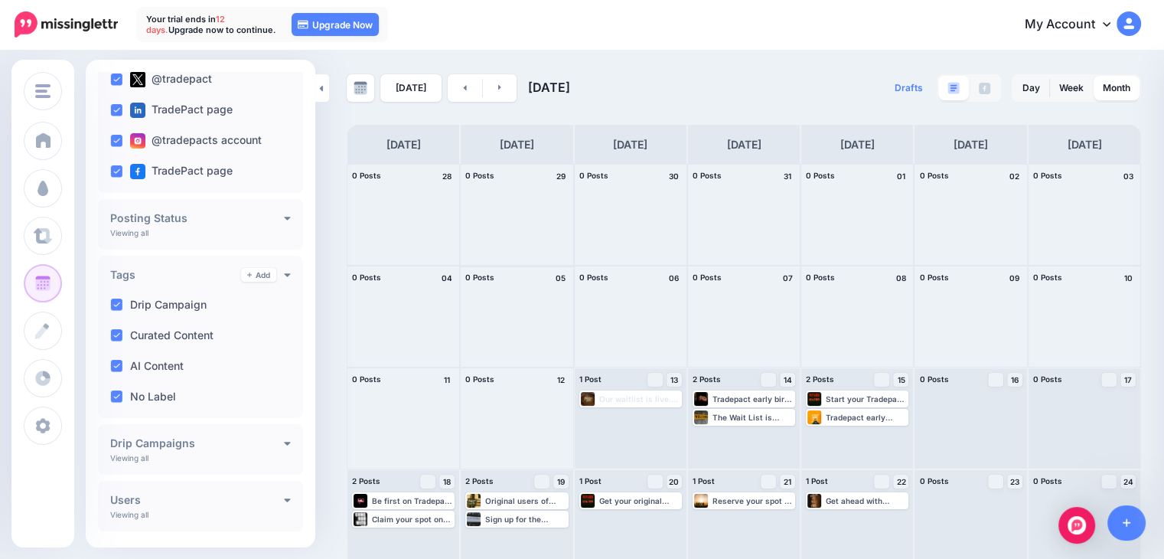
scroll to position [0, 0]
